Goal: Check status: Check status

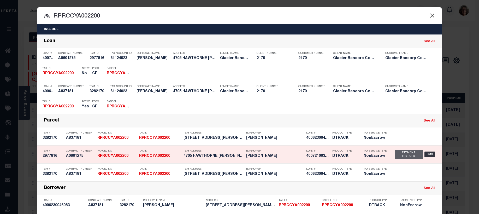
click at [399, 156] on div "Payment History" at bounding box center [409, 153] width 28 height 9
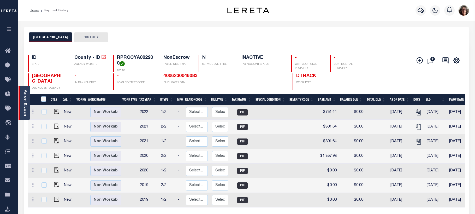
click at [26, 99] on link "Parcel & Loan" at bounding box center [25, 102] width 4 height 26
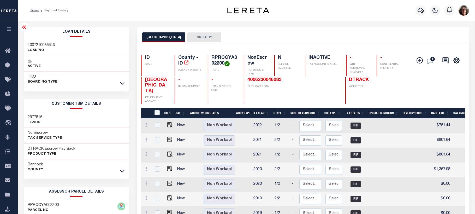
click at [247, 80] on div "4006230046083 DUPLICATE LOAN" at bounding box center [271, 90] width 54 height 26
drag, startPoint x: 260, startPoint y: 80, endPoint x: 302, endPoint y: 20, distance: 73.6
click at [302, 20] on div "Home Payment History Profile" at bounding box center [246, 10] width 457 height 21
click at [421, 11] on icon "button" at bounding box center [420, 10] width 6 height 5
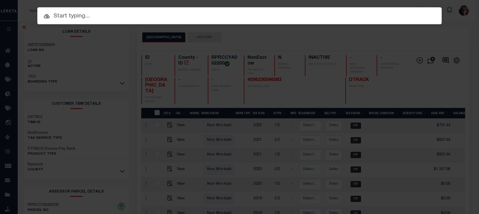
paste input "4006230046083"
type input "4006230046083"
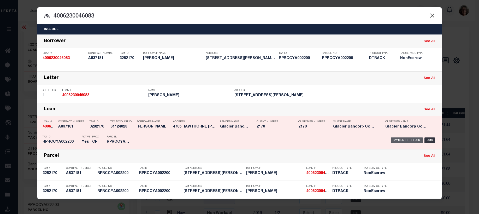
click at [404, 141] on div "Payment History" at bounding box center [407, 140] width 32 height 6
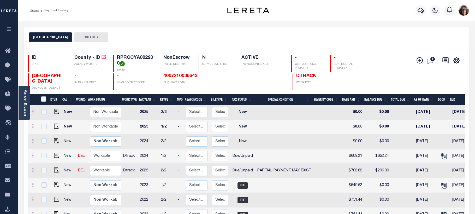
click at [368, 28] on div "BANNOCK COUNTY HISTORY" at bounding box center [246, 34] width 445 height 15
click at [421, 11] on icon "button" at bounding box center [420, 10] width 6 height 6
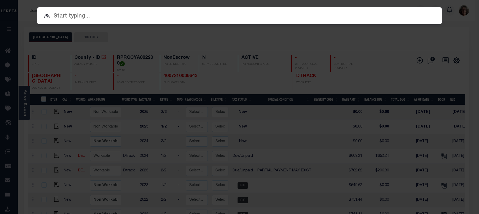
paste input "RPRCFP1001000"
type input "RPRCFP1001000"
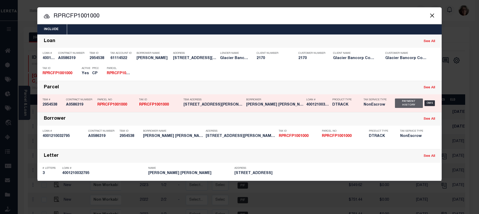
click at [399, 104] on div "Payment History" at bounding box center [409, 102] width 28 height 9
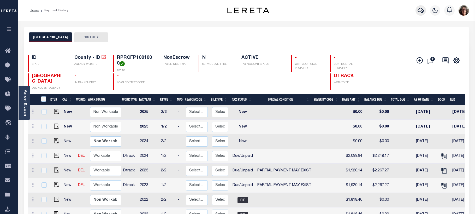
click at [421, 12] on icon "button" at bounding box center [420, 10] width 6 height 5
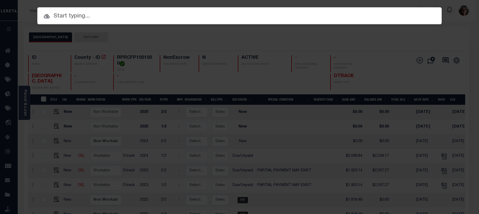
paste input "71700080"
type input "71700080"
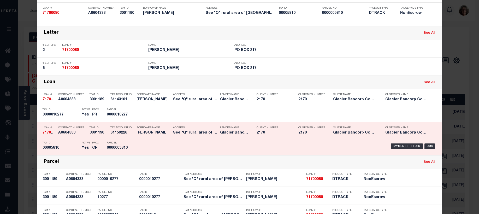
scroll to position [78, 0]
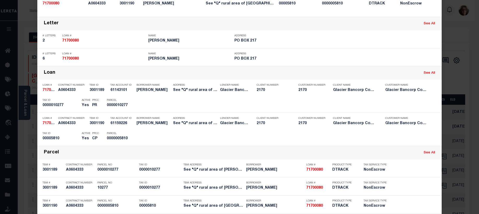
drag, startPoint x: 399, startPoint y: 138, endPoint x: 382, endPoint y: 139, distance: 16.7
click at [398, 138] on div "Payment History" at bounding box center [407, 137] width 32 height 6
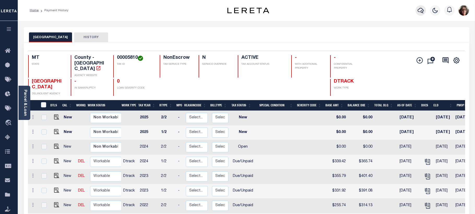
click at [419, 11] on icon "button" at bounding box center [420, 10] width 6 height 6
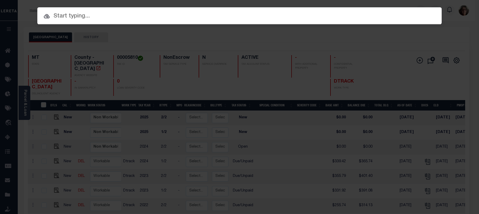
paste input "4312170002428"
type input "4312170002428"
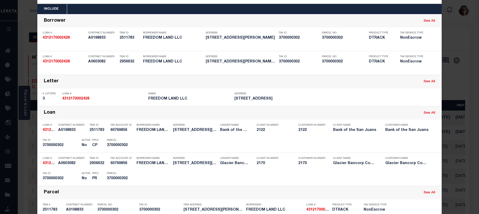
scroll to position [8, 0]
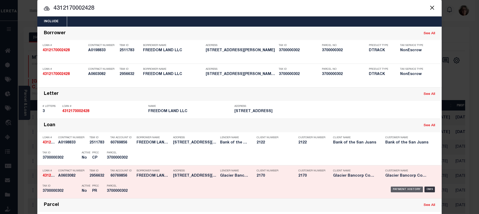
click at [400, 190] on div "Payment History" at bounding box center [407, 189] width 32 height 6
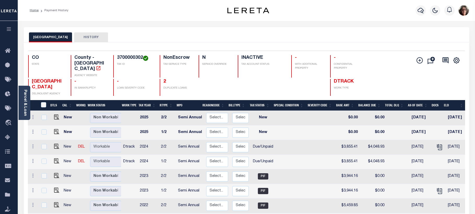
click at [86, 38] on button "HISTORY" at bounding box center [91, 37] width 34 height 10
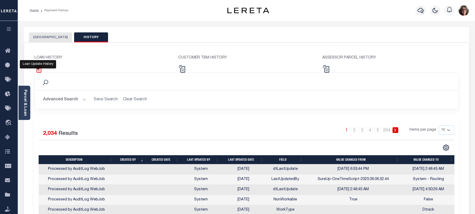
click at [39, 68] on img at bounding box center [38, 69] width 8 height 8
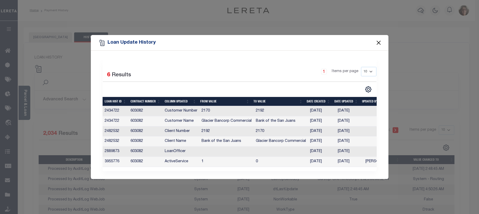
click at [380, 40] on button "Close" at bounding box center [378, 42] width 7 height 7
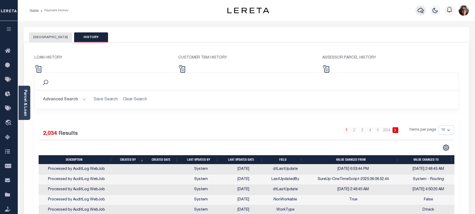
click at [419, 11] on icon "button" at bounding box center [420, 10] width 6 height 6
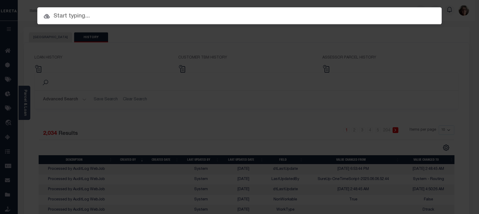
paste input "3300407"
type input "3300407"
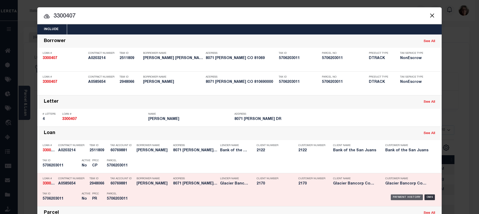
click at [408, 197] on div "Payment History" at bounding box center [407, 197] width 32 height 6
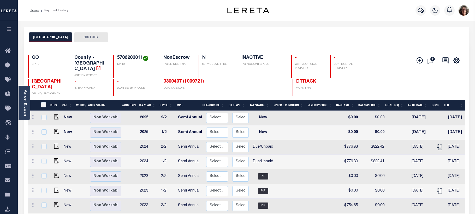
click at [79, 37] on button "HISTORY" at bounding box center [91, 37] width 34 height 10
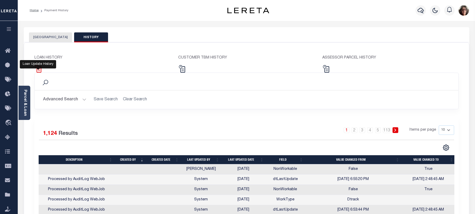
click at [38, 68] on img at bounding box center [38, 69] width 8 height 8
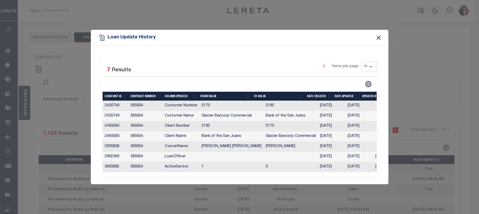
click at [380, 34] on button "Close" at bounding box center [378, 37] width 7 height 7
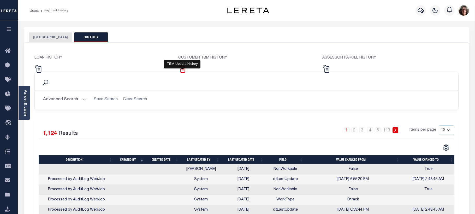
click at [182, 69] on img at bounding box center [182, 69] width 8 height 8
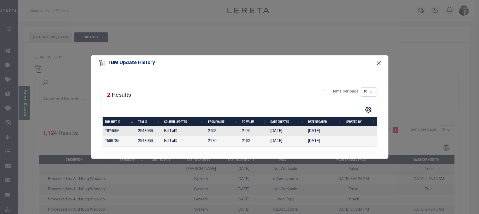
click at [379, 61] on button "Close" at bounding box center [378, 62] width 7 height 7
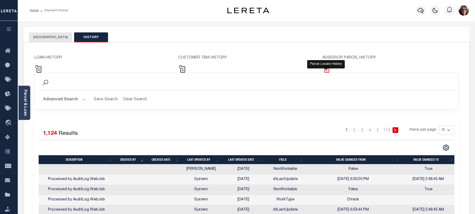
click at [328, 68] on img at bounding box center [326, 69] width 8 height 8
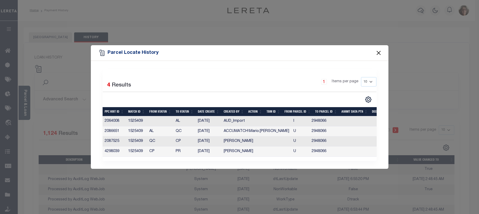
click at [379, 52] on button "Close" at bounding box center [378, 53] width 7 height 7
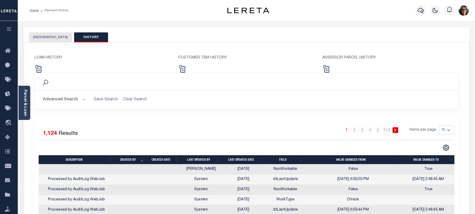
click at [45, 38] on button "PUEBLO COUNTY" at bounding box center [50, 37] width 43 height 10
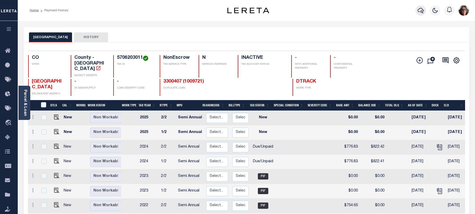
click at [420, 10] on icon "button" at bounding box center [420, 10] width 6 height 6
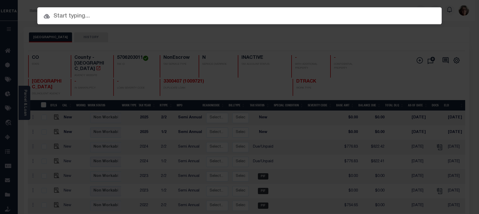
click at [56, 16] on input "text" at bounding box center [239, 16] width 404 height 9
paste input "3300407"
type input "3300407"
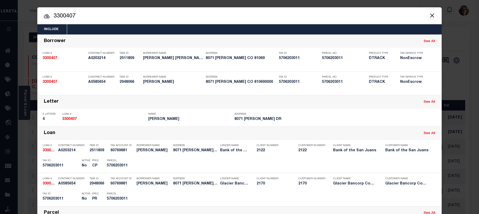
click at [401, 164] on div "Payment History" at bounding box center [407, 164] width 32 height 6
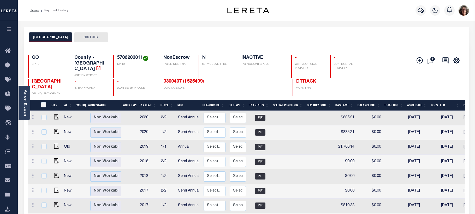
click at [83, 36] on button "HISTORY" at bounding box center [91, 37] width 34 height 10
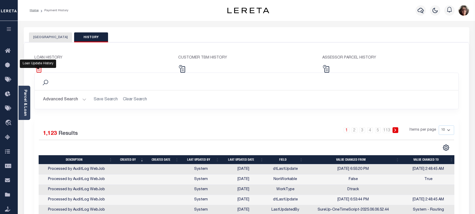
click at [38, 69] on img at bounding box center [38, 69] width 8 height 8
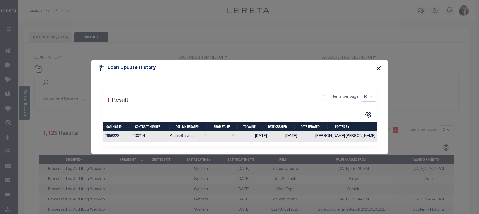
click at [380, 66] on button "Close" at bounding box center [378, 68] width 7 height 7
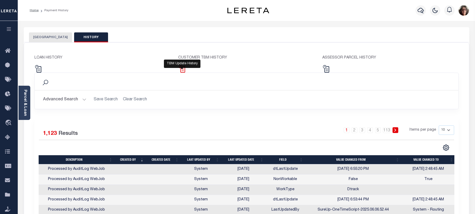
click at [183, 68] on img at bounding box center [182, 69] width 8 height 8
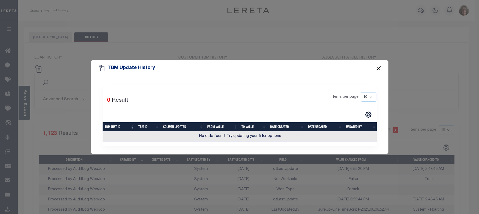
click at [378, 65] on button "Close" at bounding box center [378, 68] width 7 height 7
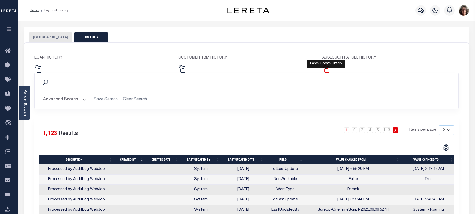
click at [326, 69] on img at bounding box center [326, 69] width 8 height 8
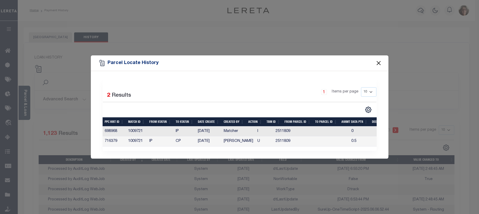
click at [379, 60] on button "Close" at bounding box center [378, 62] width 7 height 7
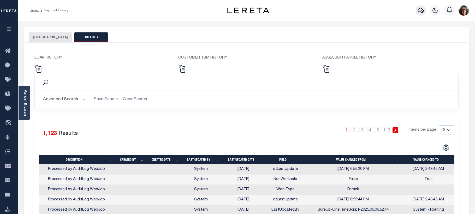
click at [420, 11] on icon "button" at bounding box center [420, 10] width 6 height 6
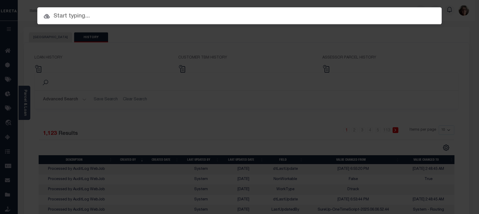
paste input "180227571"
type input "180227571"
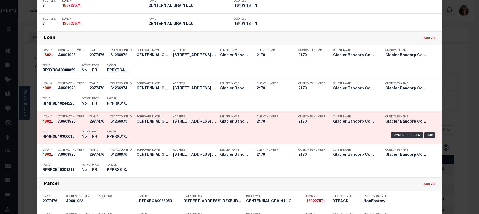
scroll to position [209, 0]
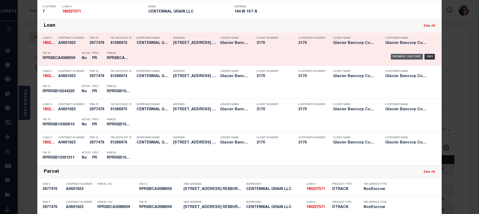
click at [401, 58] on div "Payment History" at bounding box center [407, 57] width 32 height 6
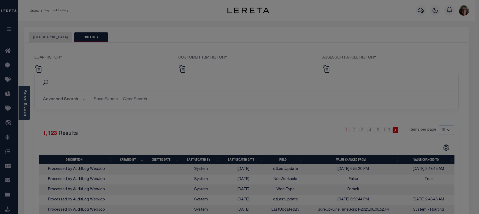
scroll to position [0, 0]
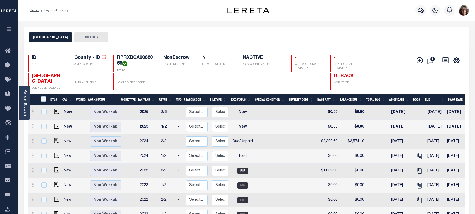
click at [81, 37] on button "HISTORY" at bounding box center [91, 37] width 34 height 10
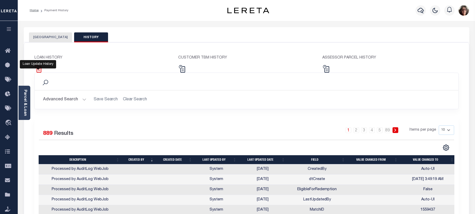
click at [40, 68] on img at bounding box center [38, 69] width 8 height 8
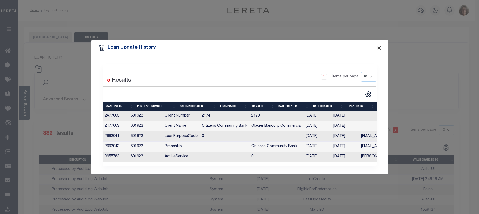
click at [379, 45] on button "Close" at bounding box center [378, 47] width 7 height 7
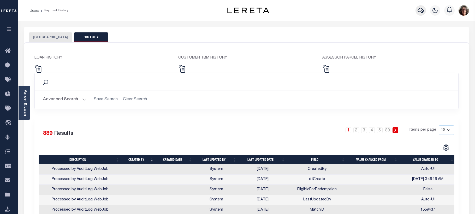
click at [419, 9] on icon "button" at bounding box center [420, 10] width 6 height 5
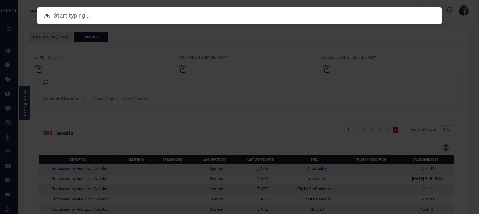
paste input "11025000"
type input "11025000"
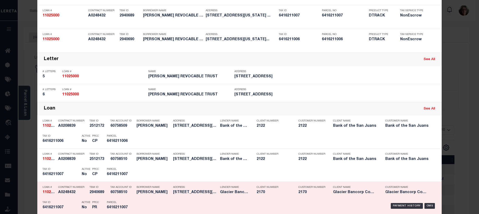
scroll to position [157, 0]
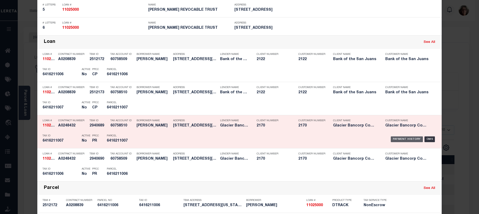
click at [398, 140] on div "Payment History" at bounding box center [407, 139] width 32 height 6
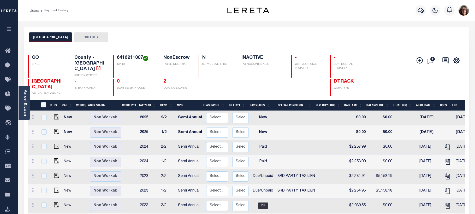
click at [83, 36] on button "HISTORY" at bounding box center [91, 37] width 34 height 10
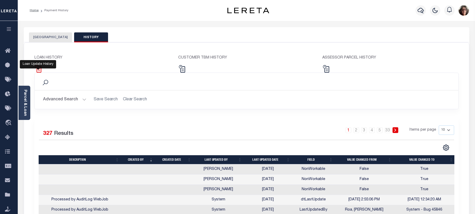
click at [38, 67] on img at bounding box center [38, 69] width 8 height 8
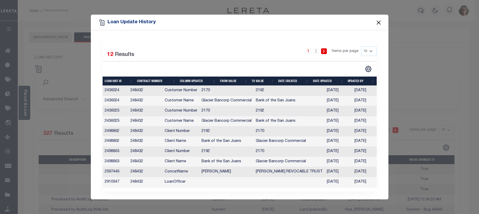
click at [378, 20] on button "Close" at bounding box center [378, 22] width 7 height 7
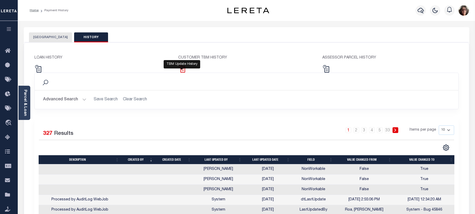
click at [183, 69] on img at bounding box center [182, 69] width 8 height 8
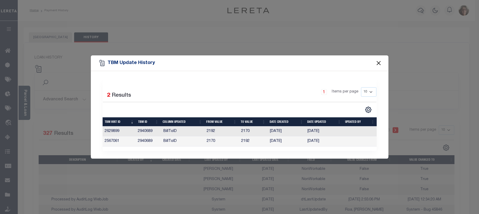
click at [377, 63] on button "Close" at bounding box center [378, 62] width 7 height 7
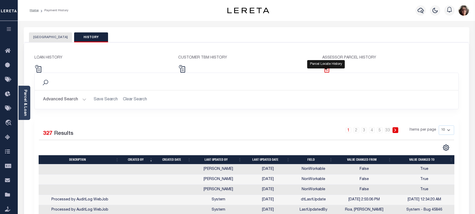
click at [328, 70] on img at bounding box center [326, 69] width 8 height 8
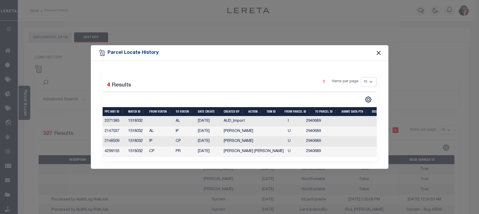
click at [378, 52] on button "Close" at bounding box center [378, 53] width 7 height 7
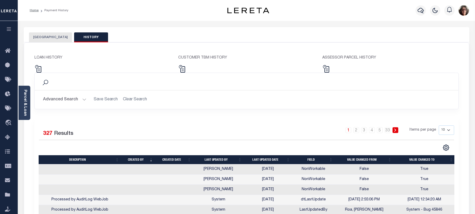
click at [48, 37] on button "EL PASO COUNTY" at bounding box center [50, 37] width 43 height 10
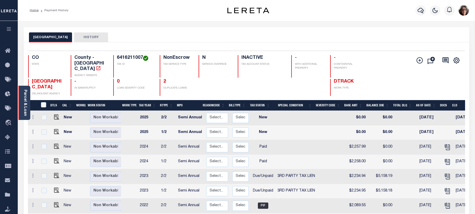
click at [26, 104] on link "Parcel & Loan" at bounding box center [25, 102] width 4 height 26
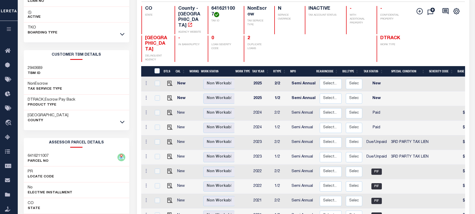
scroll to position [52, 0]
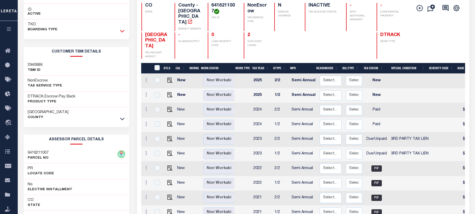
click at [122, 33] on icon at bounding box center [122, 30] width 4 height 5
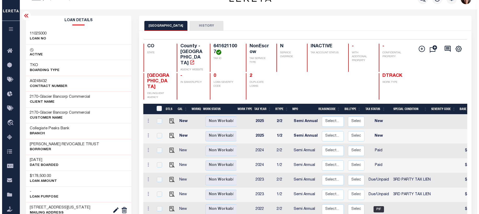
scroll to position [0, 0]
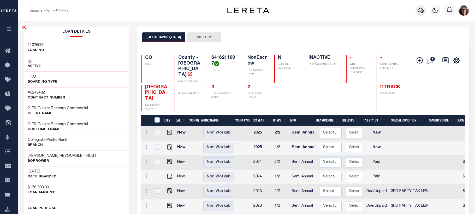
click at [420, 10] on icon "button" at bounding box center [420, 10] width 6 height 6
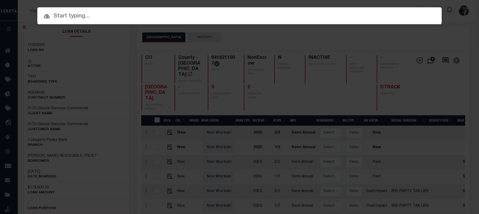
paste input "11025000"
type input "11025000"
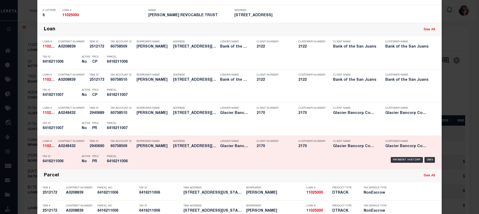
scroll to position [183, 0]
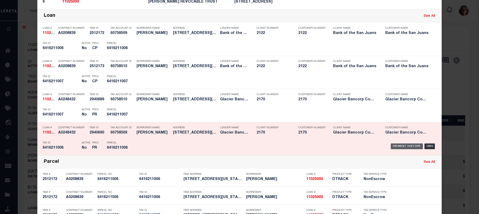
click at [407, 146] on div "Payment History" at bounding box center [407, 146] width 32 height 6
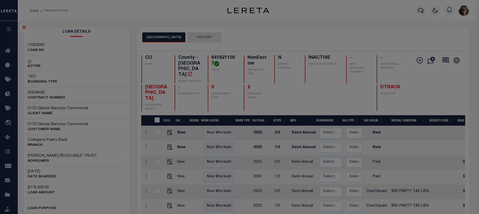
scroll to position [0, 0]
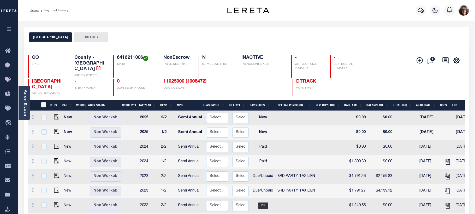
click at [84, 37] on button "HISTORY" at bounding box center [91, 37] width 34 height 10
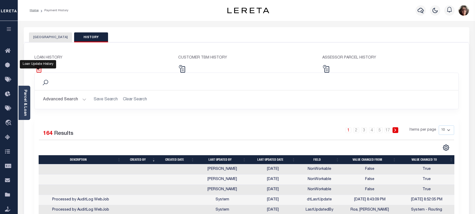
click at [39, 69] on img at bounding box center [38, 69] width 8 height 8
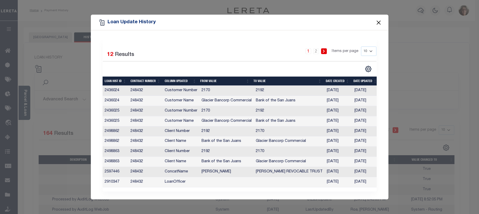
drag, startPoint x: 376, startPoint y: 20, endPoint x: 372, endPoint y: 47, distance: 27.4
click at [376, 20] on button "Close" at bounding box center [378, 22] width 7 height 7
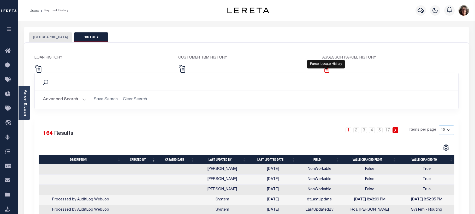
click at [327, 70] on img at bounding box center [326, 69] width 8 height 8
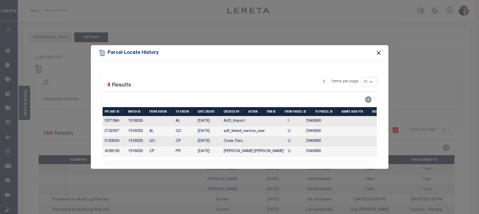
click at [378, 50] on button "Close" at bounding box center [378, 53] width 7 height 7
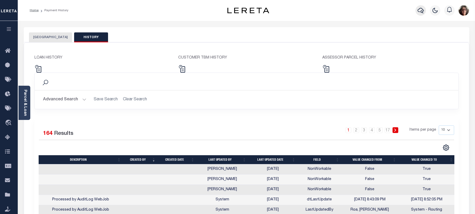
click at [420, 11] on icon "button" at bounding box center [420, 10] width 6 height 6
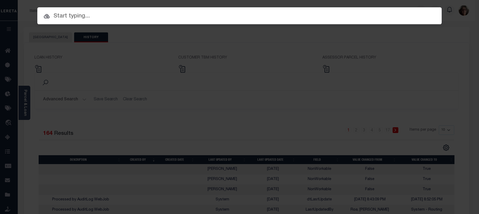
paste input "3110123104319"
type input "3110123104319"
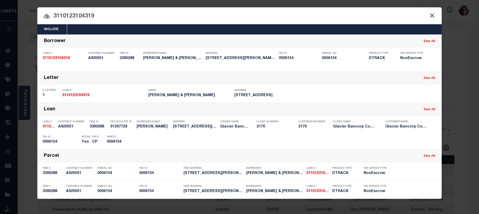
click at [405, 141] on div "Payment History" at bounding box center [407, 140] width 32 height 6
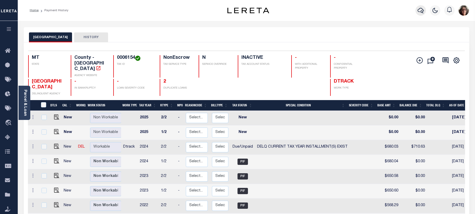
click at [422, 10] on icon "button" at bounding box center [420, 10] width 6 height 6
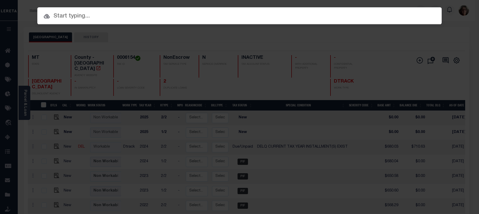
paste input "3103200000227"
type input "3103200000227"
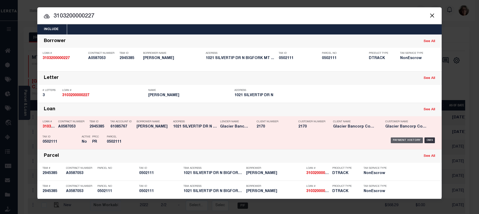
click at [409, 140] on div "Payment History" at bounding box center [407, 140] width 32 height 6
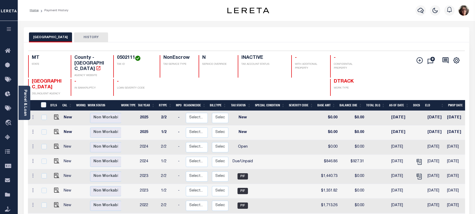
click at [90, 37] on button "HISTORY" at bounding box center [91, 37] width 34 height 10
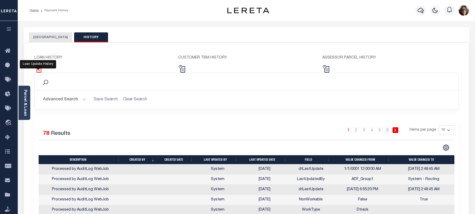
click at [40, 69] on img at bounding box center [38, 69] width 8 height 8
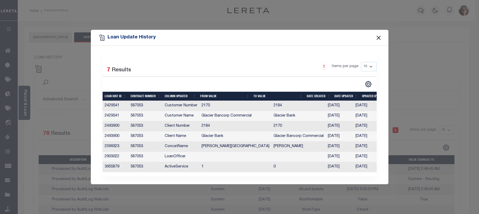
click at [377, 34] on button "Close" at bounding box center [378, 37] width 7 height 7
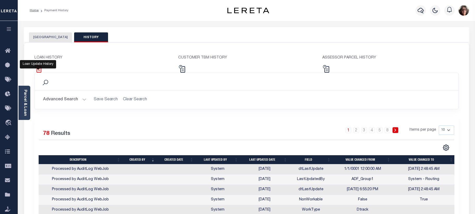
click at [40, 68] on img at bounding box center [38, 69] width 8 height 8
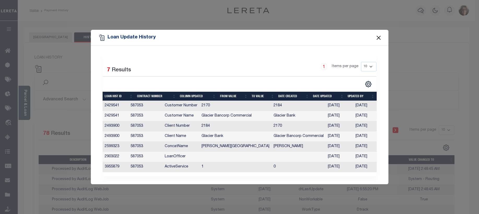
click at [378, 35] on button "Close" at bounding box center [378, 37] width 7 height 7
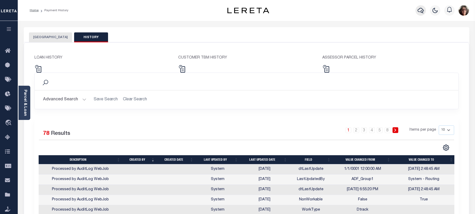
click at [421, 11] on icon "button" at bounding box center [420, 10] width 6 height 5
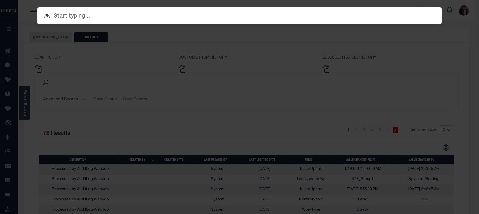
paste input "3506191481107"
type input "3506191481107"
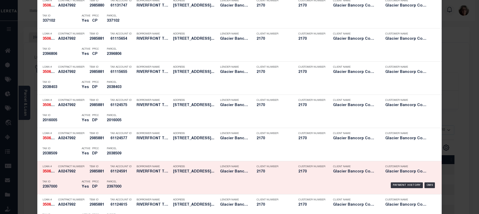
scroll to position [1096, 0]
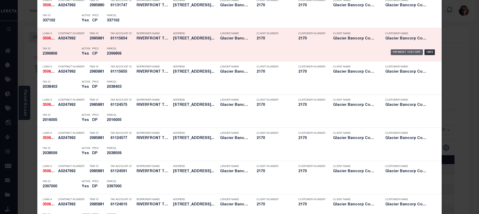
click at [401, 54] on div "Payment History" at bounding box center [407, 52] width 32 height 6
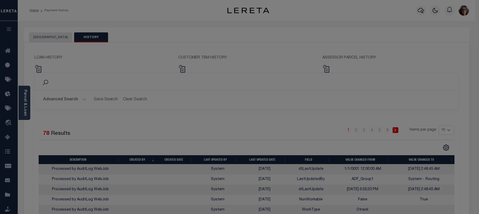
scroll to position [0, 0]
